Goal: Task Accomplishment & Management: Manage account settings

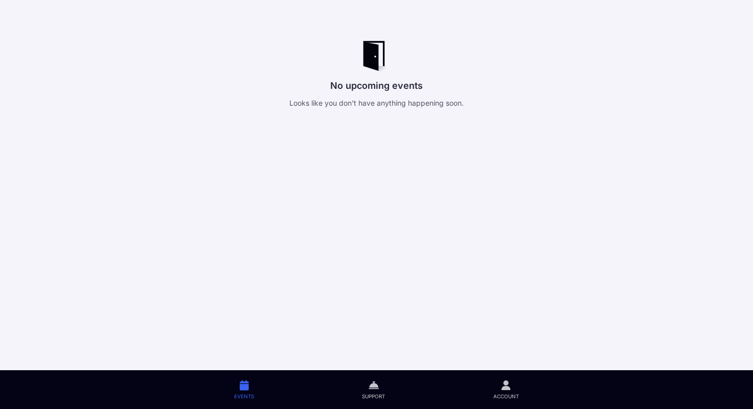
click at [355, 89] on p "No upcoming events" at bounding box center [377, 86] width 360 height 14
click at [246, 383] on icon at bounding box center [244, 386] width 9 height 12
click at [505, 386] on icon at bounding box center [505, 386] width 9 height 12
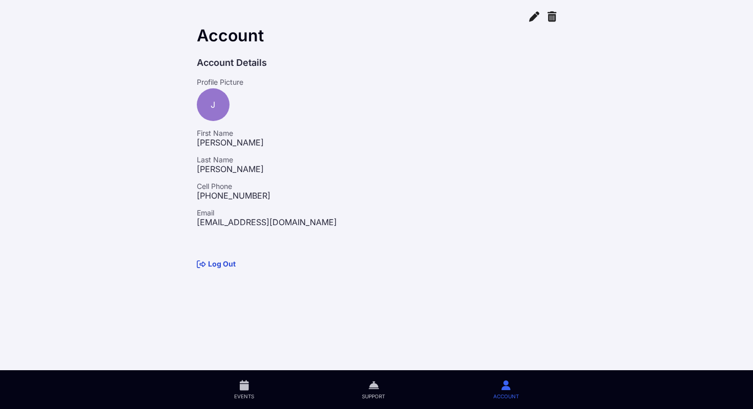
click at [244, 383] on icon at bounding box center [244, 386] width 9 height 12
click at [506, 386] on icon at bounding box center [505, 386] width 9 height 12
click at [240, 387] on icon at bounding box center [244, 386] width 9 height 12
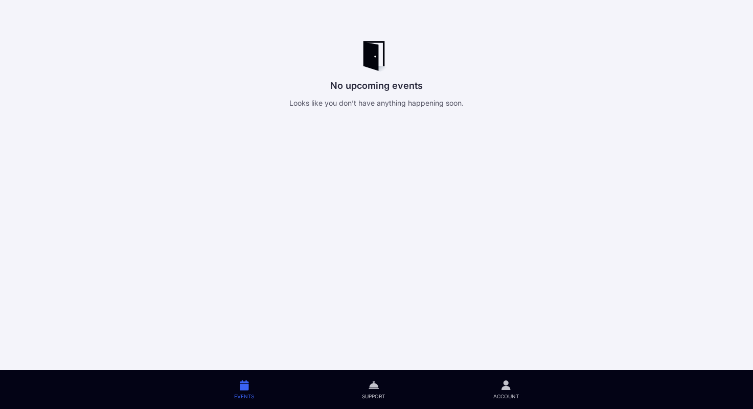
click at [377, 389] on icon at bounding box center [374, 386] width 10 height 12
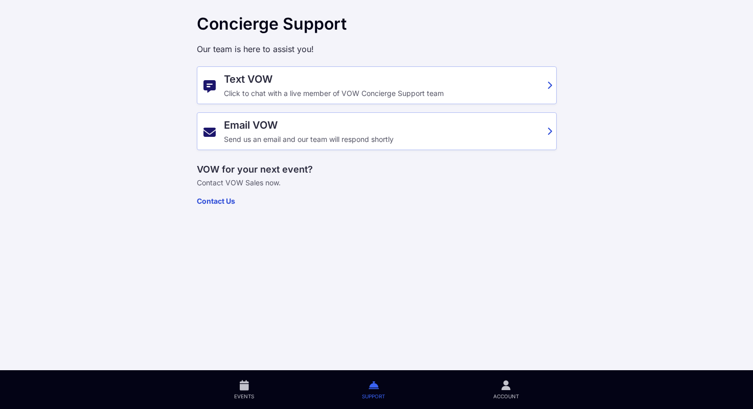
click at [503, 398] on span "Account" at bounding box center [506, 396] width 26 height 7
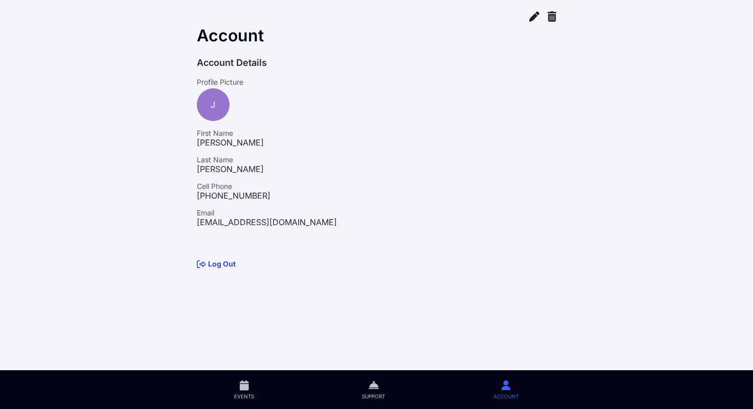
click at [225, 265] on link "Log Out" at bounding box center [216, 264] width 39 height 9
